Goal: Task Accomplishment & Management: Complete application form

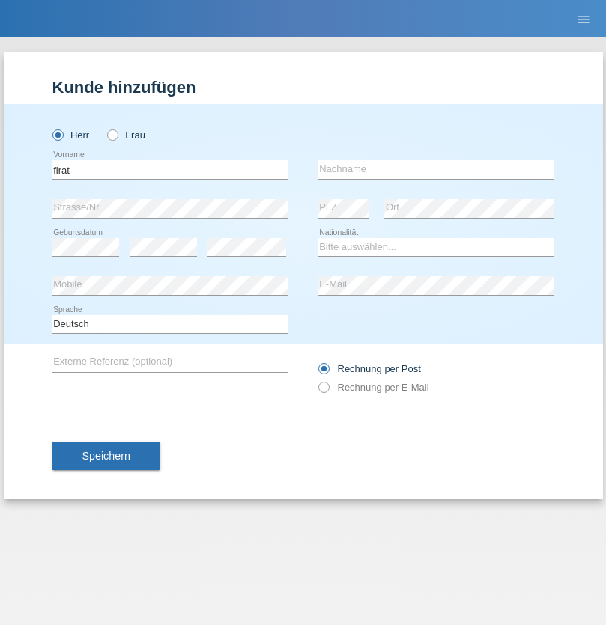
type input "firat"
click at [436, 169] on input "text" at bounding box center [436, 169] width 236 height 19
type input "kara"
select select "CH"
radio input "true"
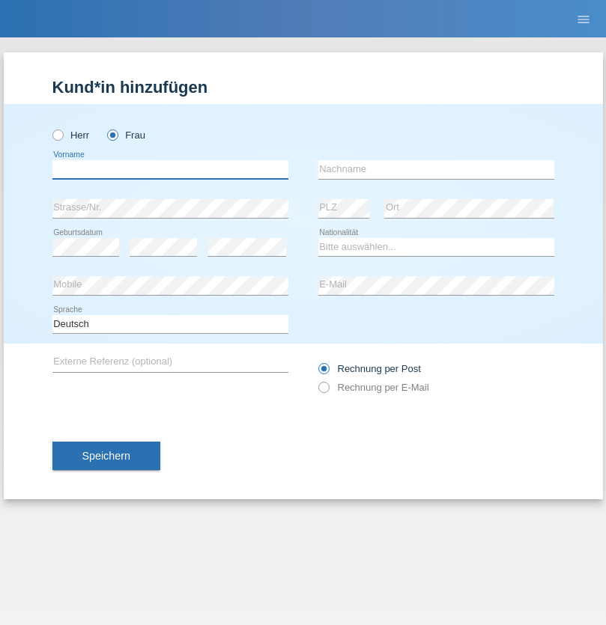
click at [170, 169] on input "text" at bounding box center [170, 169] width 236 height 19
type input "Nuria"
click at [436, 169] on input "text" at bounding box center [436, 169] width 236 height 19
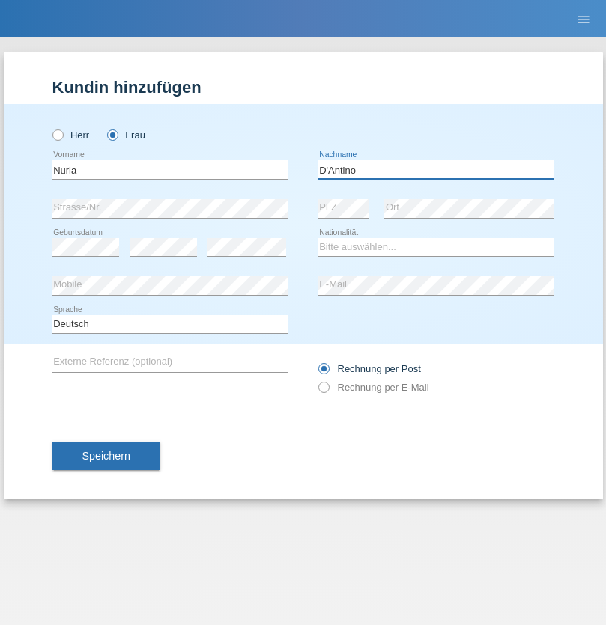
type input "D'Antino"
select select "CH"
